Goal: Transaction & Acquisition: Obtain resource

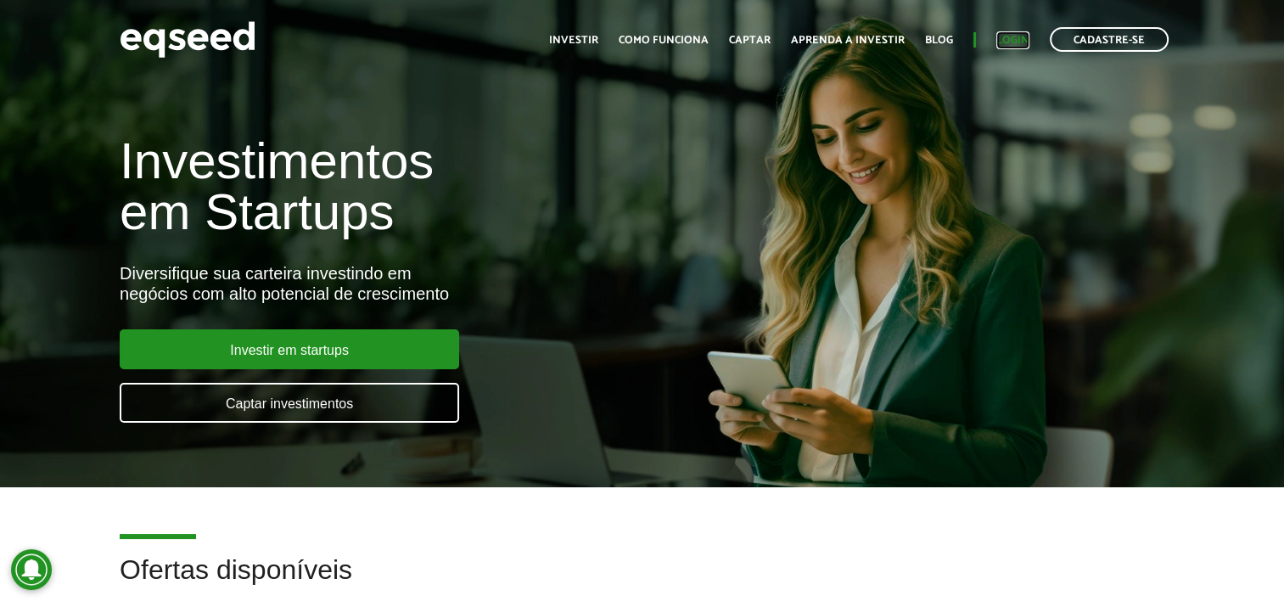
click at [1012, 36] on link "Login" at bounding box center [1013, 40] width 33 height 11
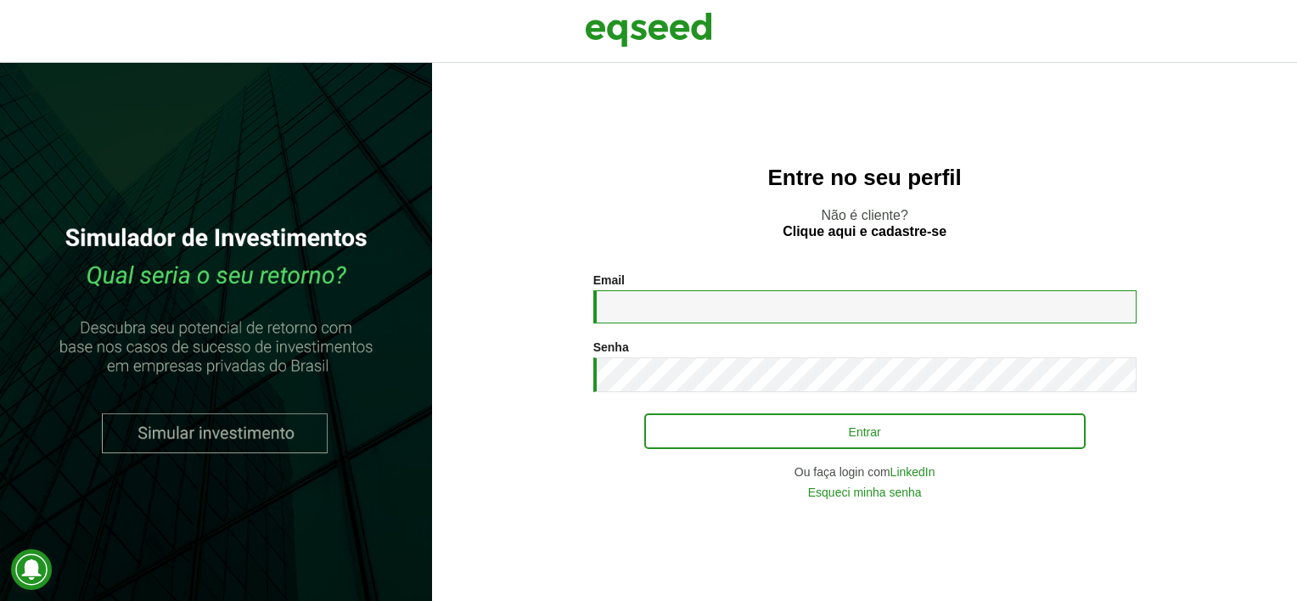
type input "**********"
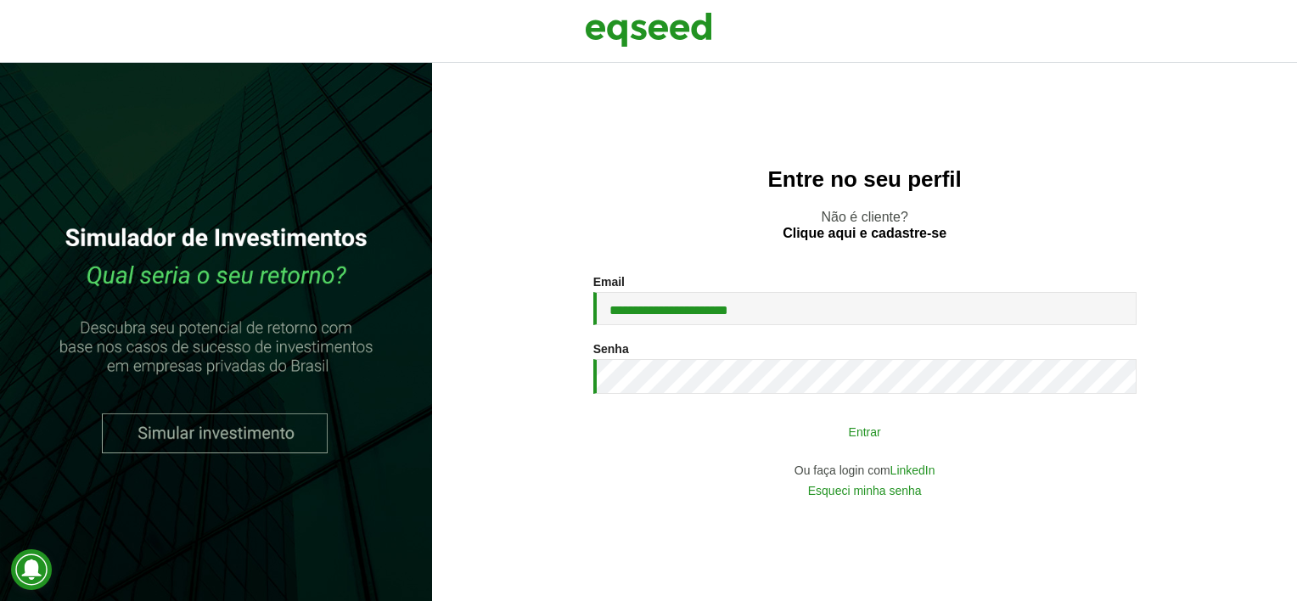
click at [878, 435] on button "Entrar" at bounding box center [864, 431] width 441 height 32
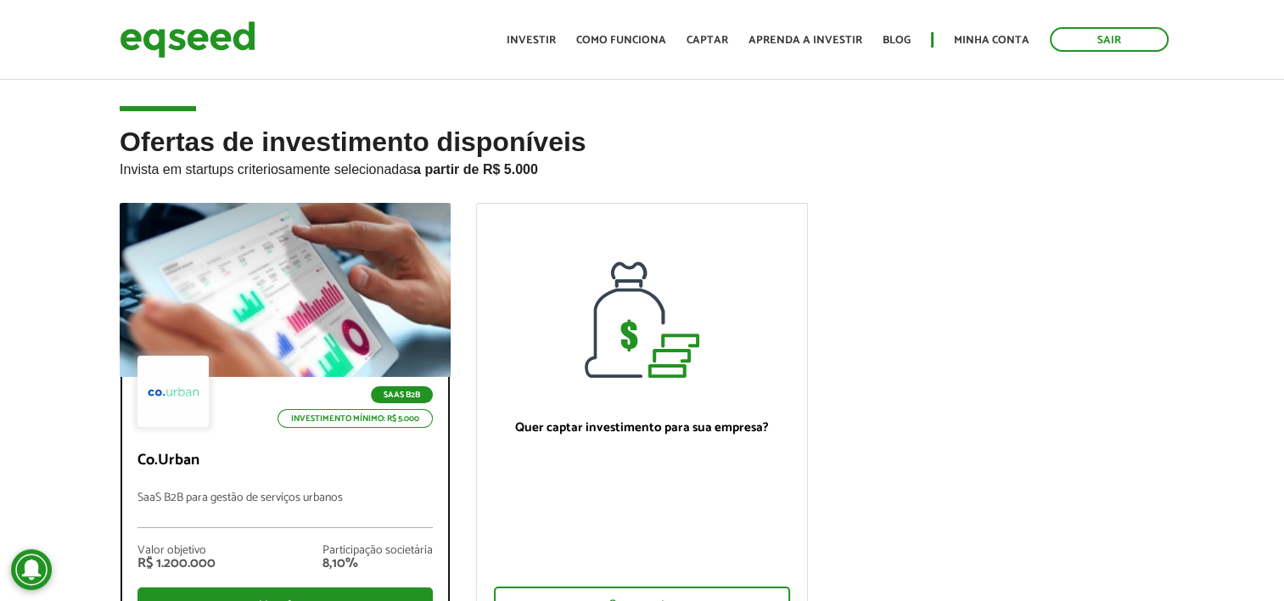
click at [393, 255] on div at bounding box center [285, 290] width 397 height 209
